Goal: Browse casually

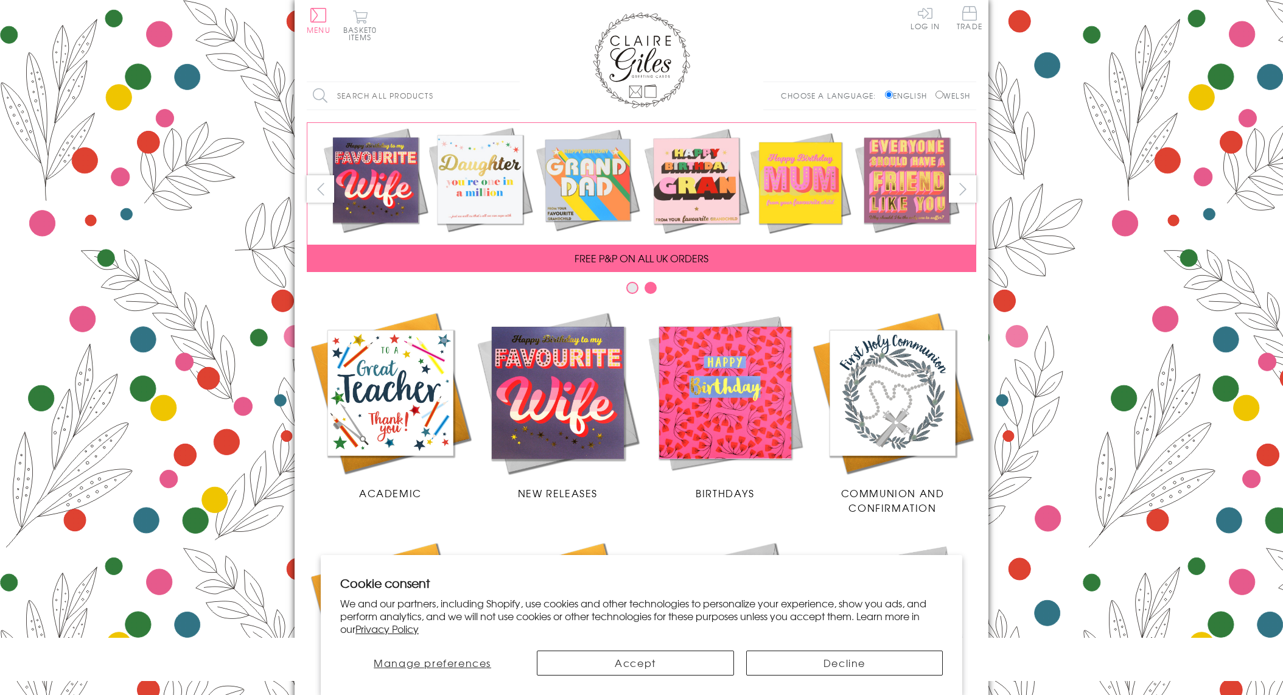
scroll to position [371, 0]
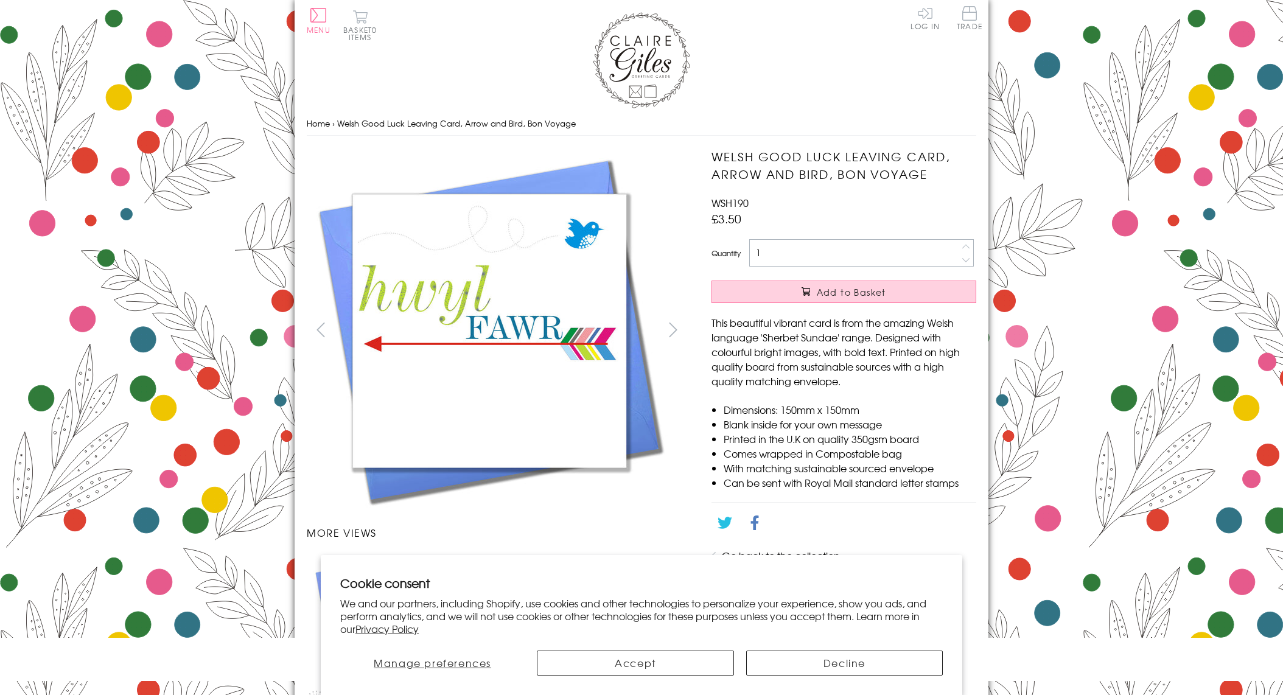
scroll to position [560, 0]
